Goal: Find contact information: Find contact information

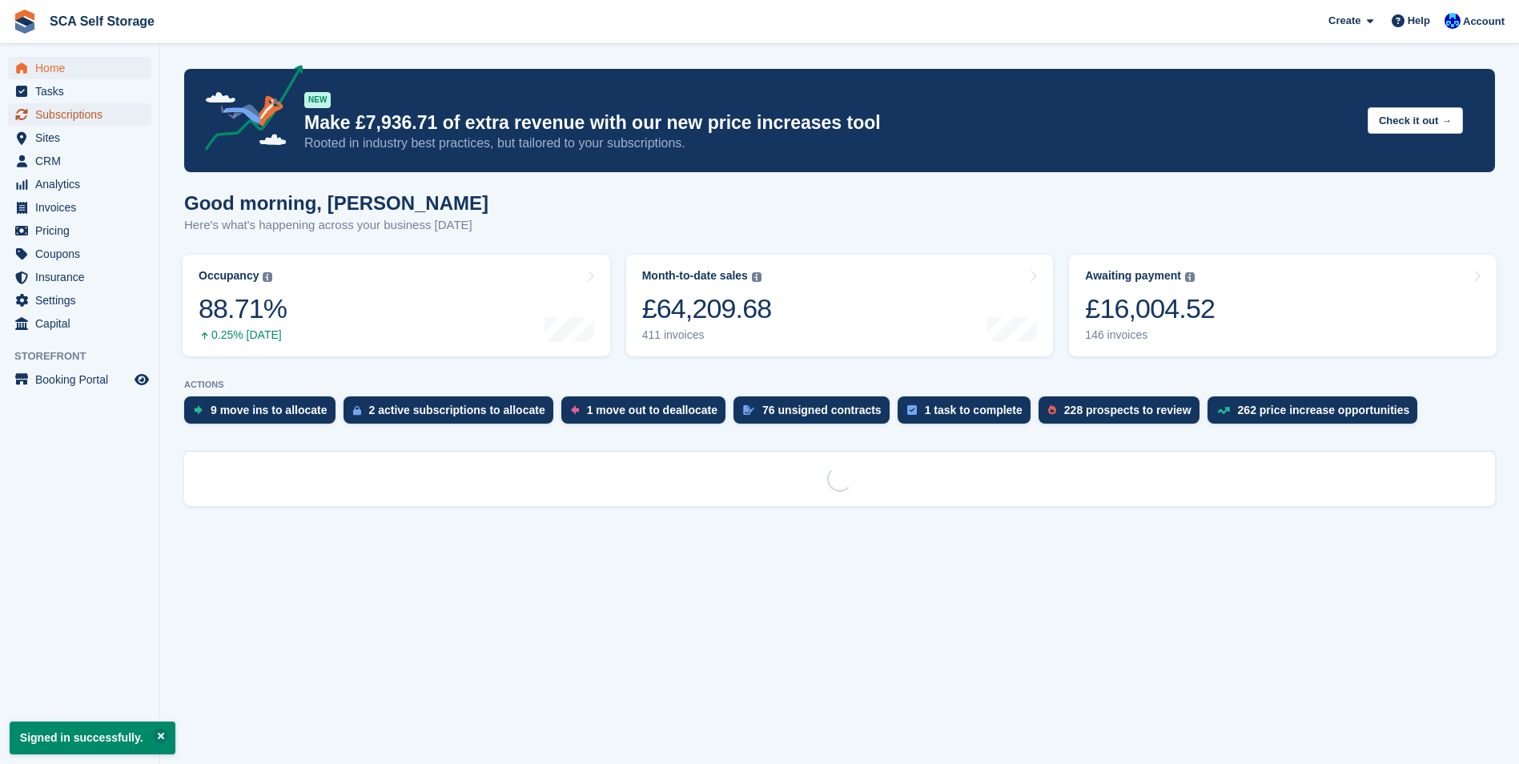
click at [73, 111] on span "Subscriptions" at bounding box center [83, 114] width 96 height 22
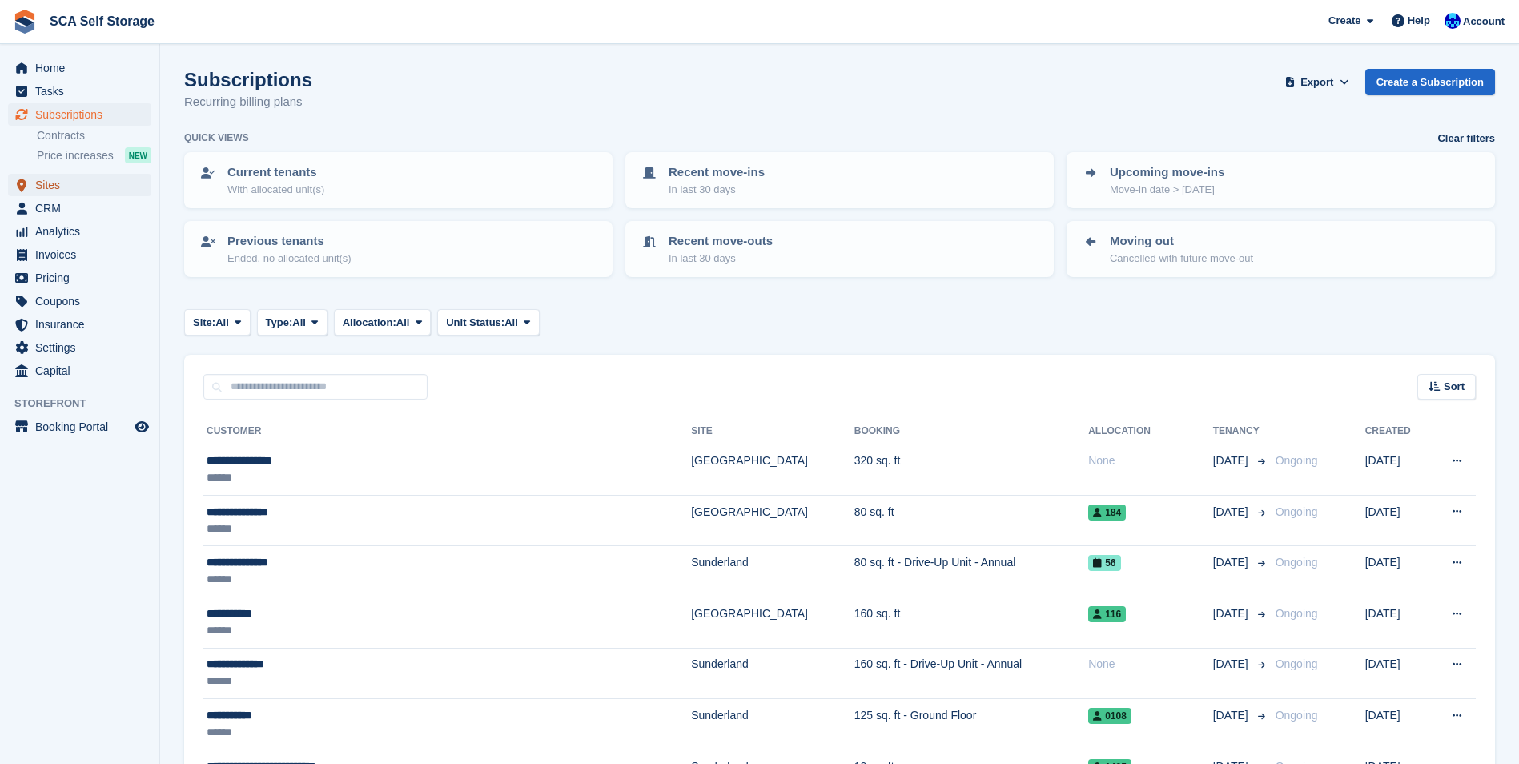
click at [67, 182] on span "Sites" at bounding box center [83, 185] width 96 height 22
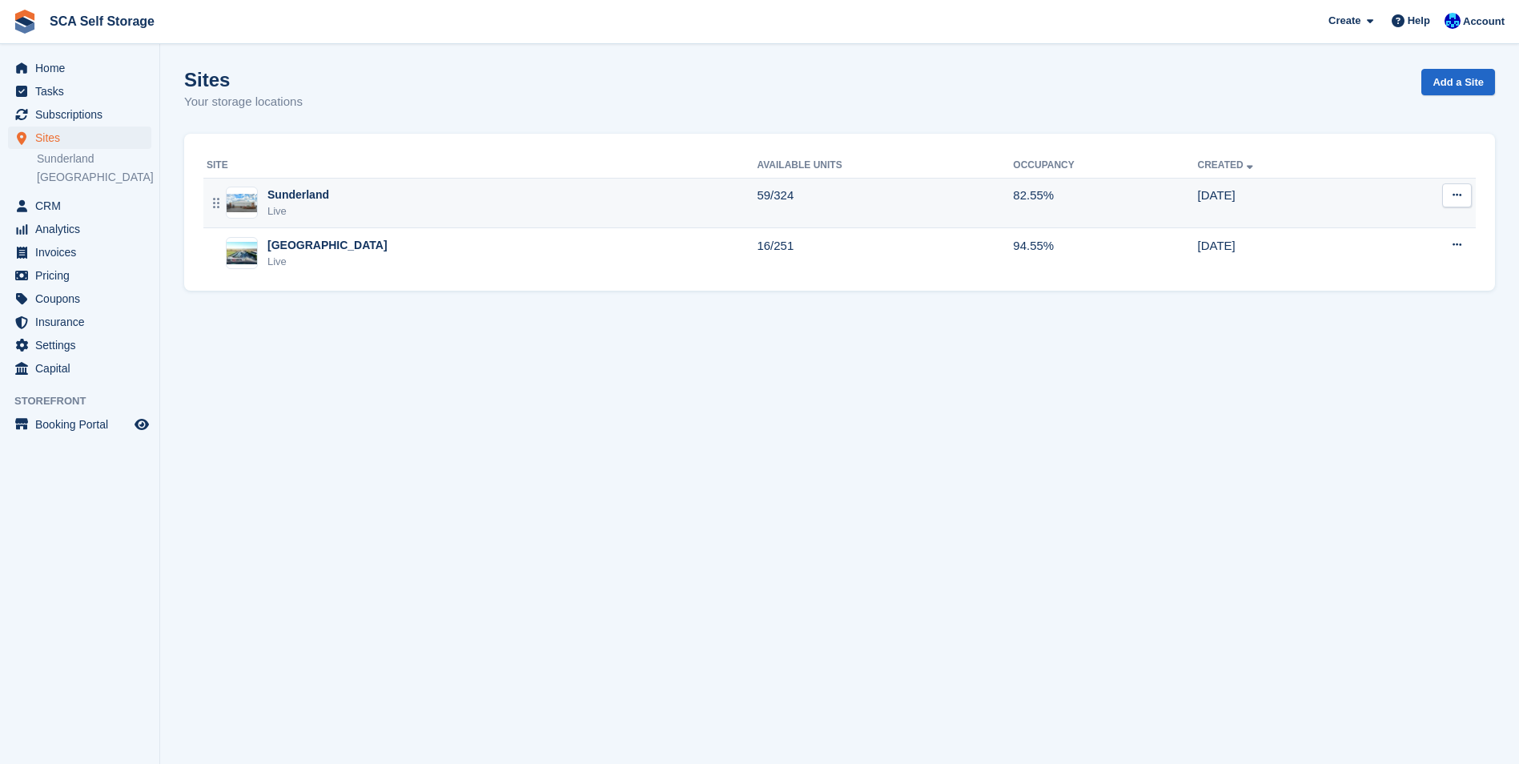
click at [290, 194] on div "Sunderland" at bounding box center [298, 195] width 62 height 17
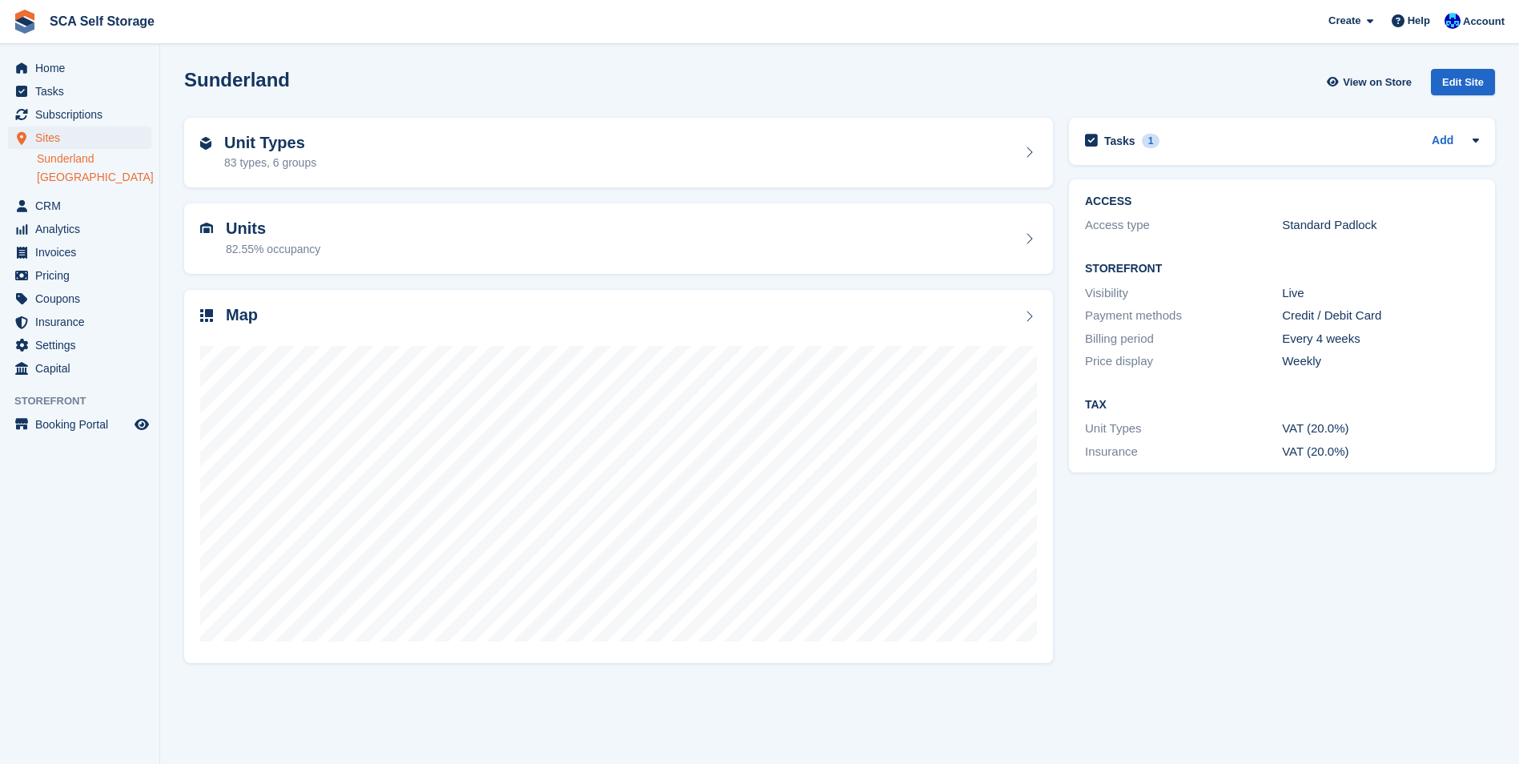
click at [67, 174] on link "[GEOGRAPHIC_DATA]" at bounding box center [94, 177] width 114 height 15
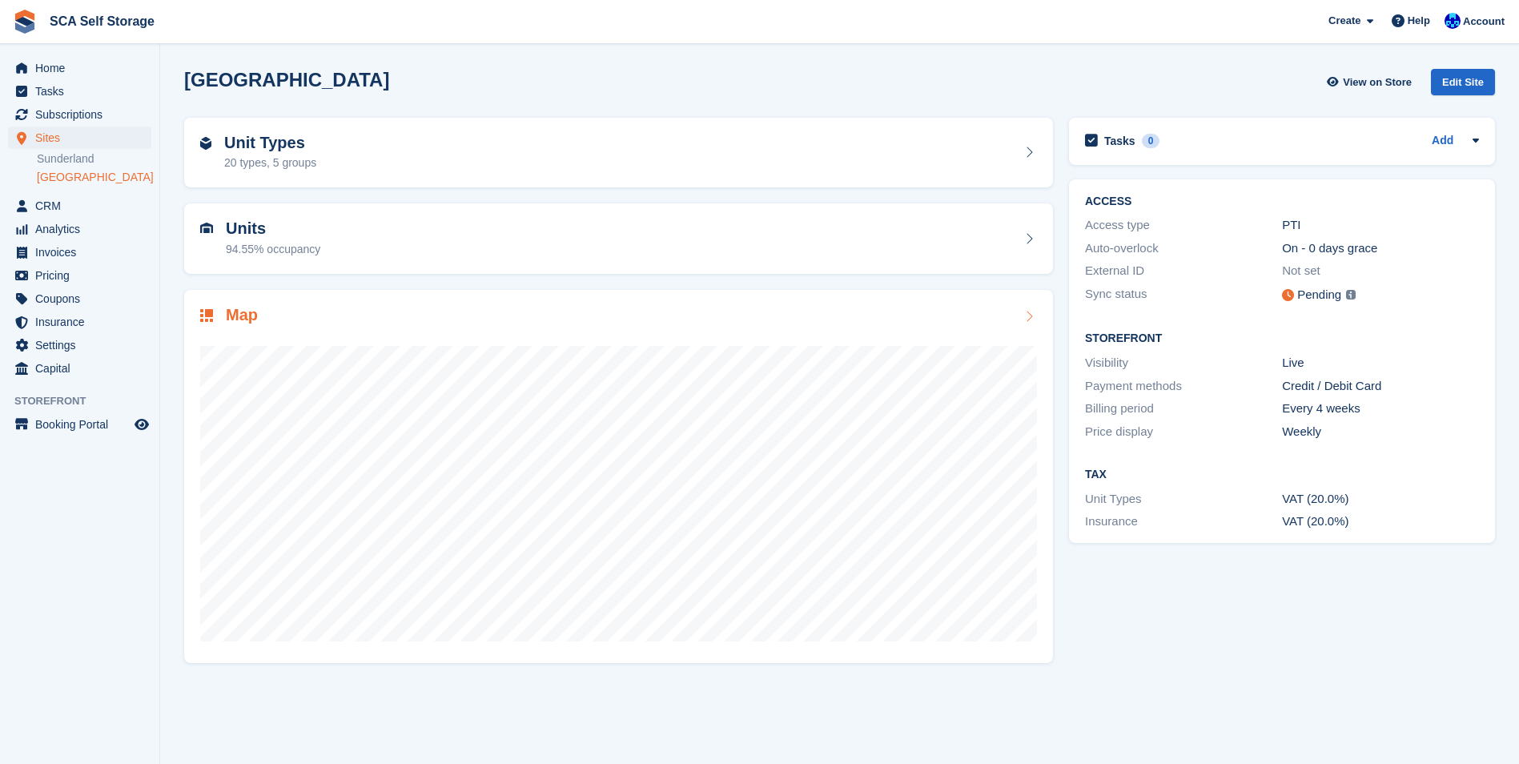
click at [329, 299] on div "Map" at bounding box center [618, 477] width 869 height 374
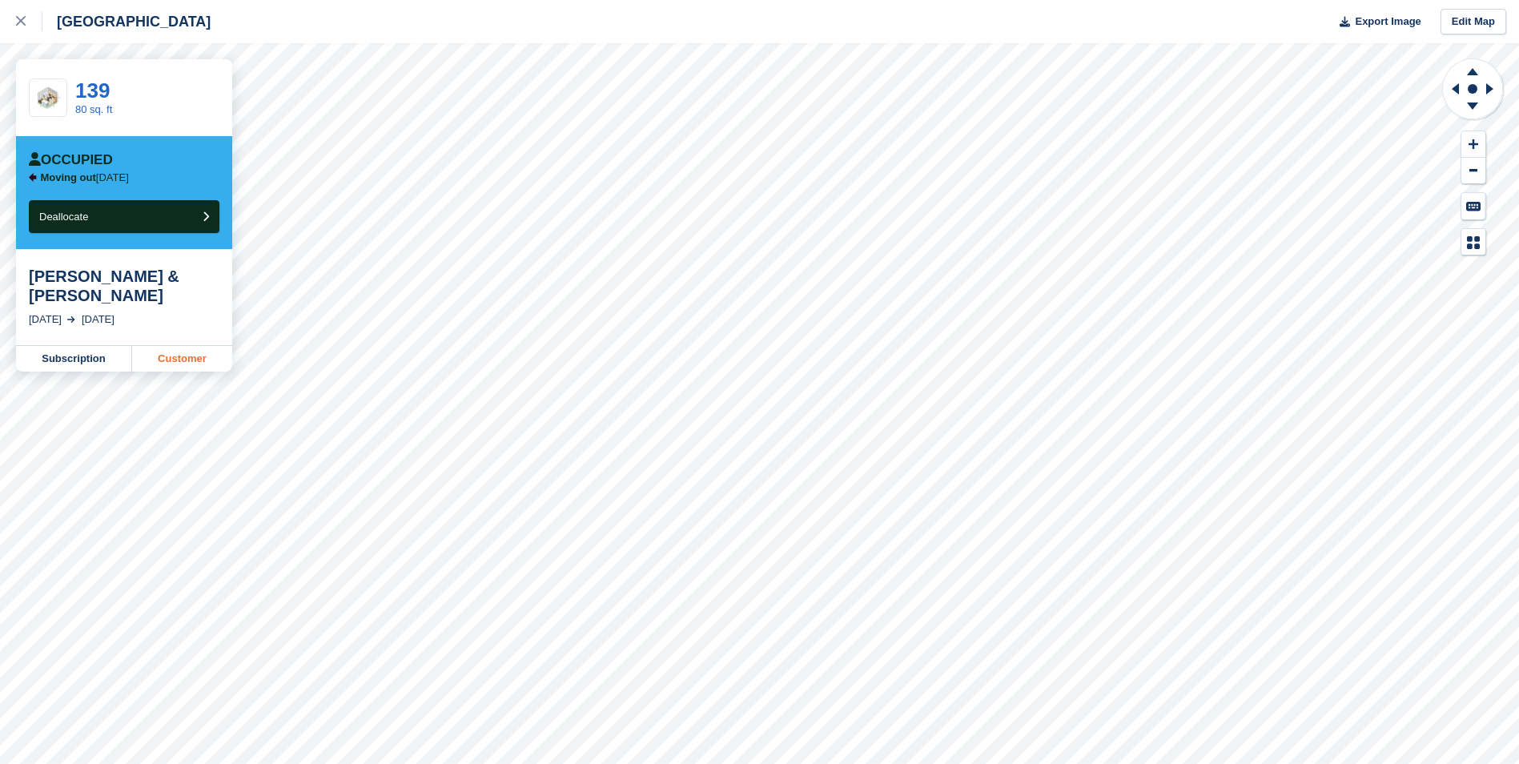
click at [166, 356] on link "Customer" at bounding box center [182, 359] width 100 height 26
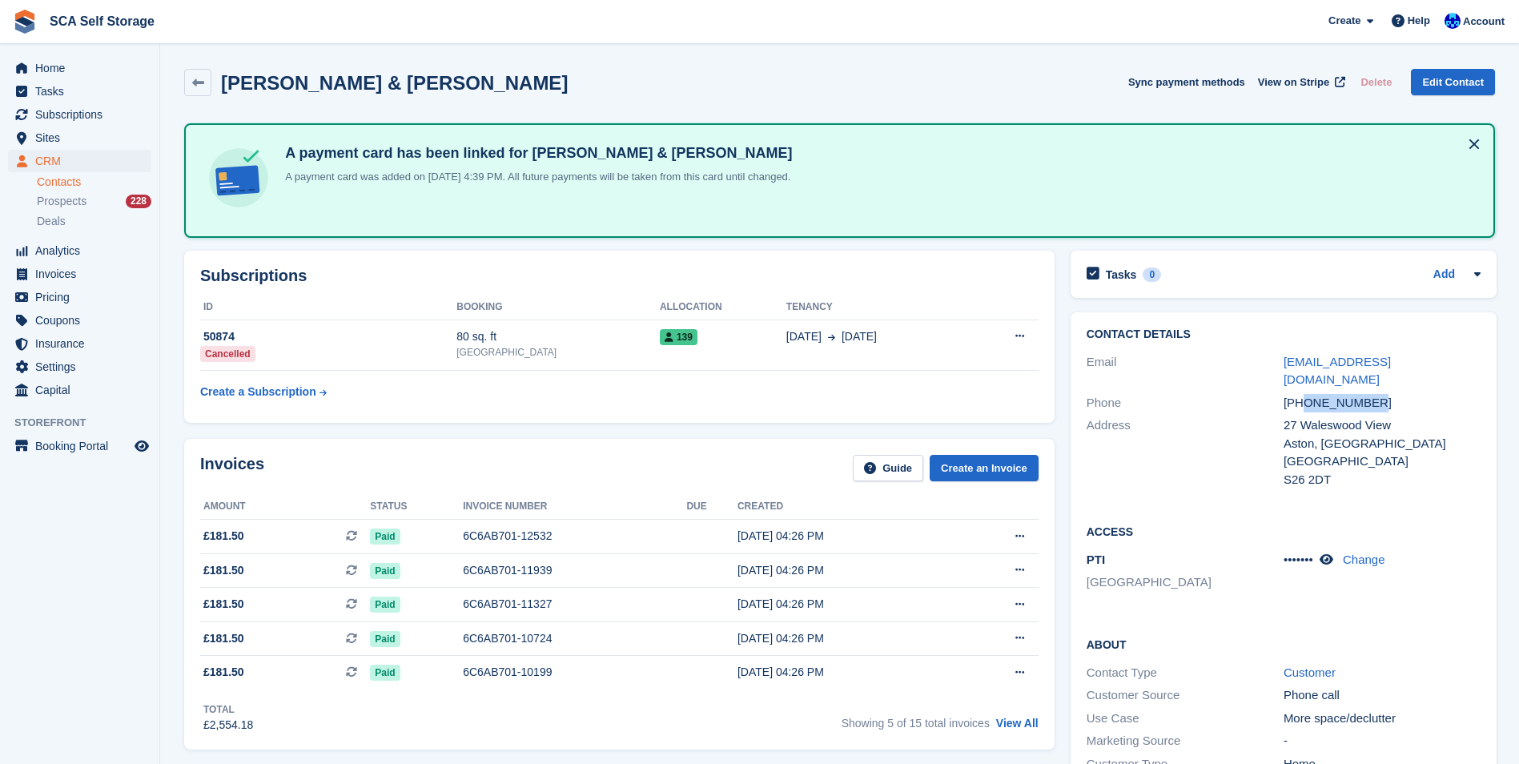
drag, startPoint x: 1373, startPoint y: 390, endPoint x: 1304, endPoint y: 388, distance: 69.7
click at [1304, 394] on div "[PHONE_NUMBER]" at bounding box center [1382, 403] width 197 height 18
copy div "7840001643"
click at [98, 488] on aside "Home Tasks Subscriptions Subscriptions Subscriptions Contracts Price increases …" at bounding box center [79, 386] width 159 height 684
click at [947, 95] on div "Ashton Harris & Finlay Nelson Sync payment methods View on Stripe Delete Edit C…" at bounding box center [839, 82] width 1311 height 27
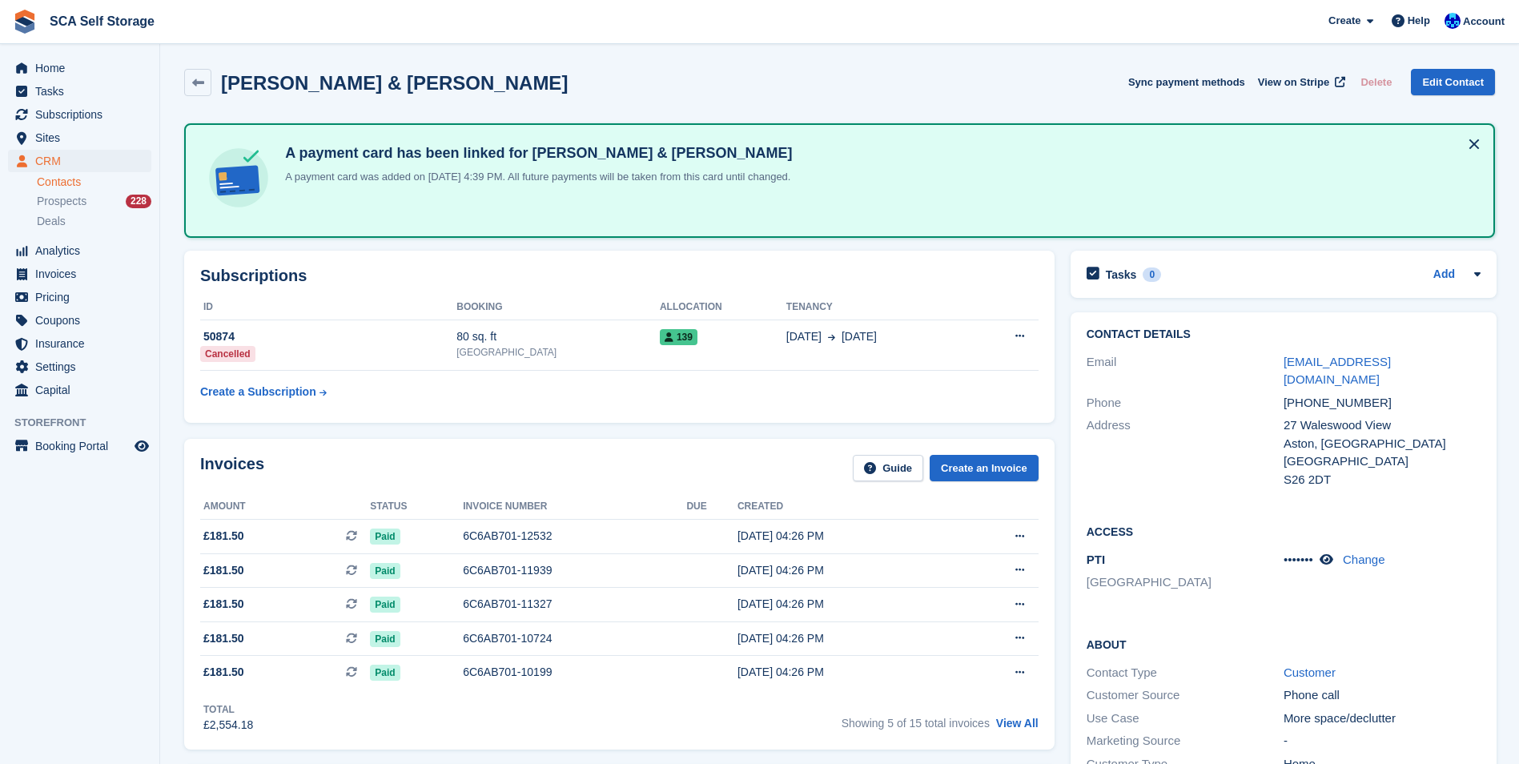
click at [972, 62] on div "Ashton Harris & Finlay Nelson Sync payment methods View on Stripe Delete Edit C…" at bounding box center [839, 86] width 1327 height 50
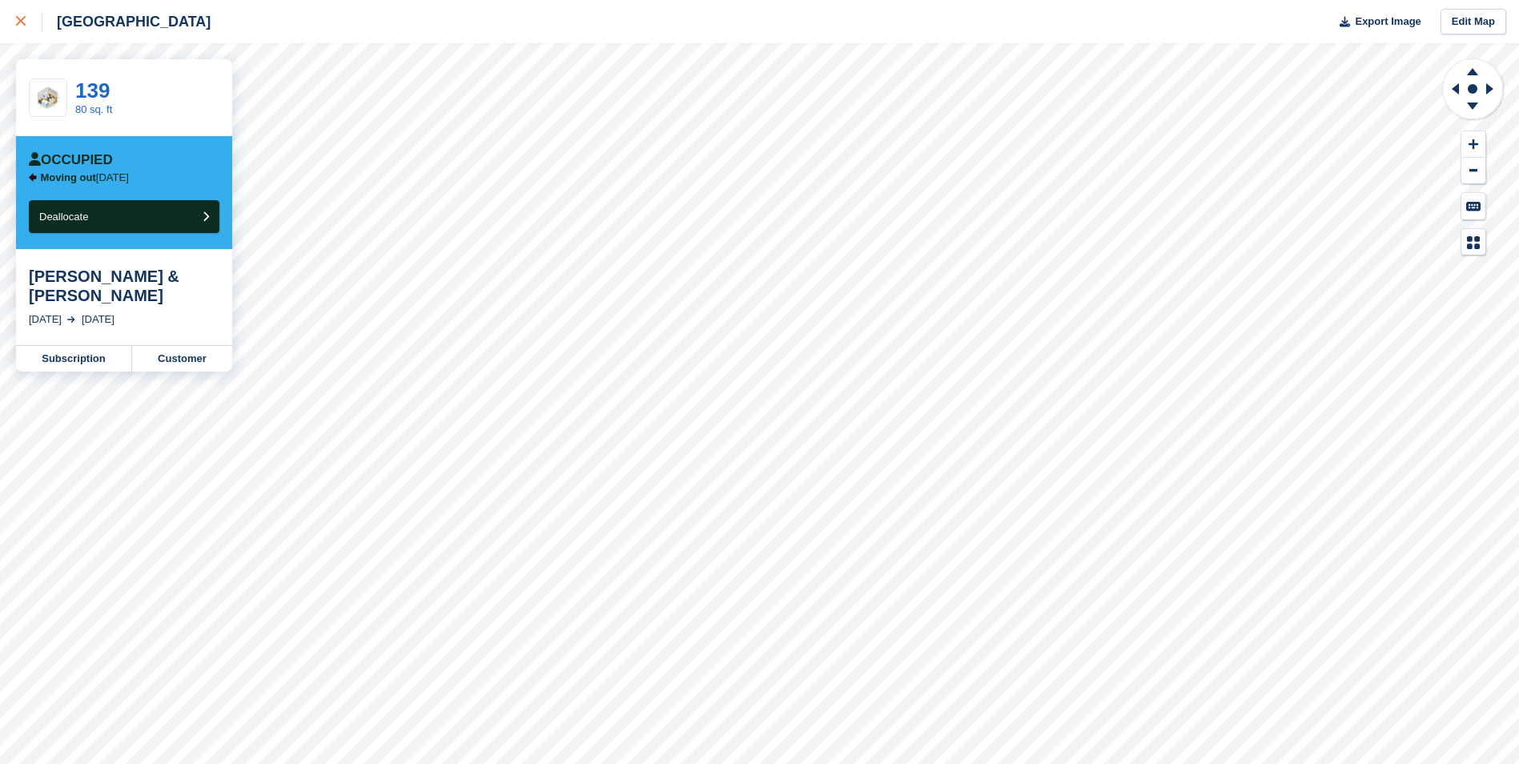
click at [19, 26] on div at bounding box center [29, 21] width 26 height 19
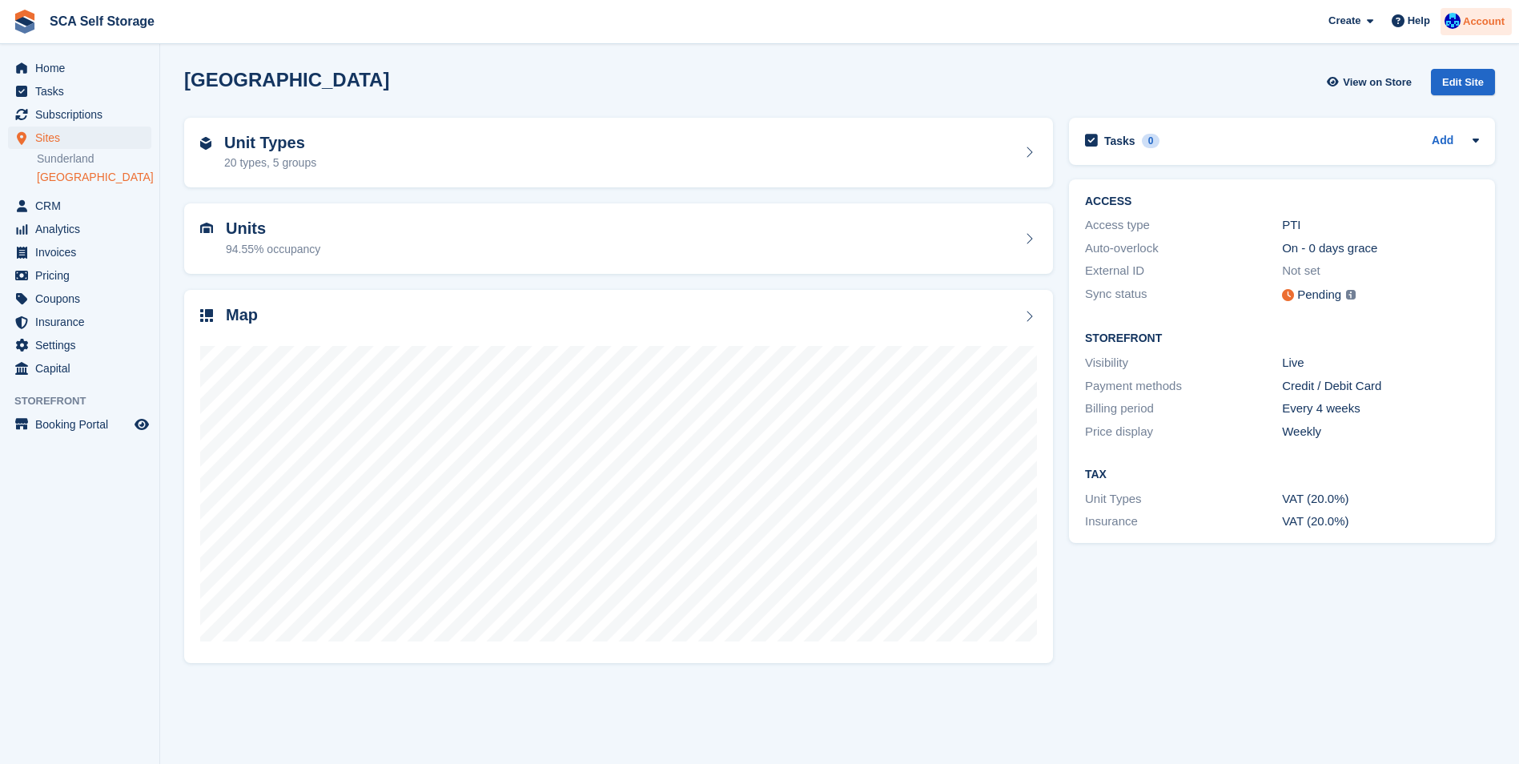
click at [1477, 18] on span "Account" at bounding box center [1484, 22] width 42 height 16
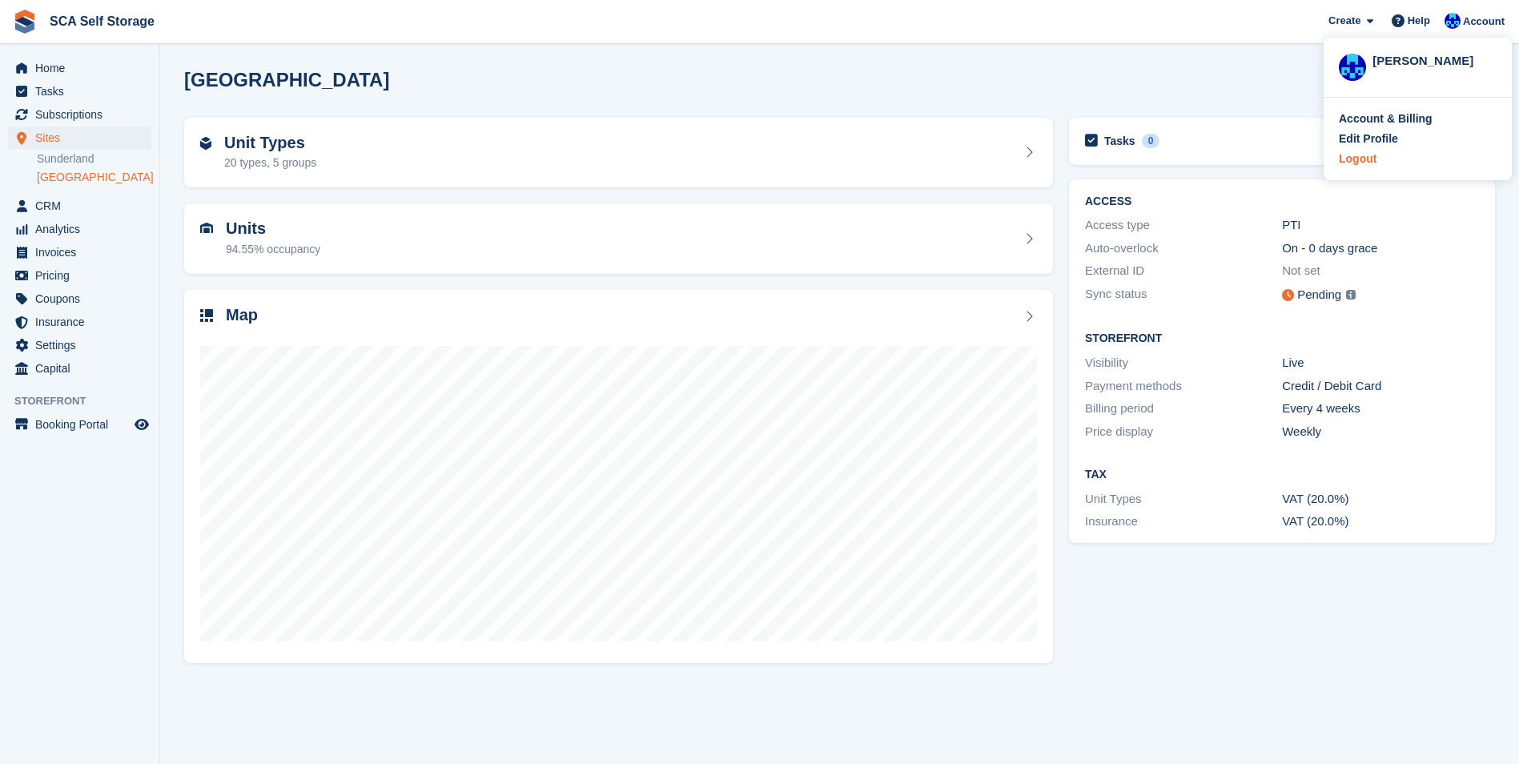
click at [1360, 152] on div "Logout" at bounding box center [1358, 159] width 38 height 17
